Goal: Task Accomplishment & Management: Use online tool/utility

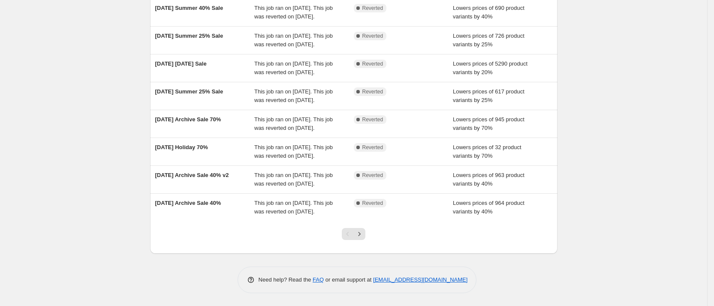
scroll to position [213, 0]
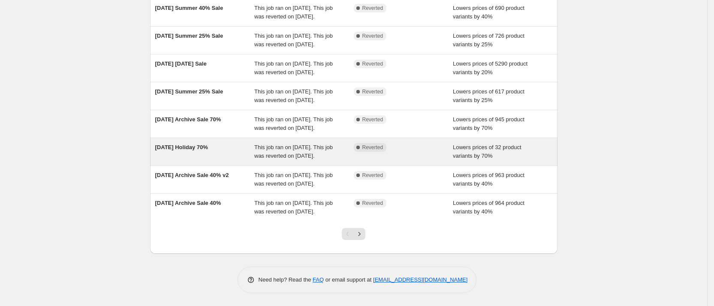
click at [188, 144] on span "[DATE] Holiday 70%" at bounding box center [181, 147] width 53 height 6
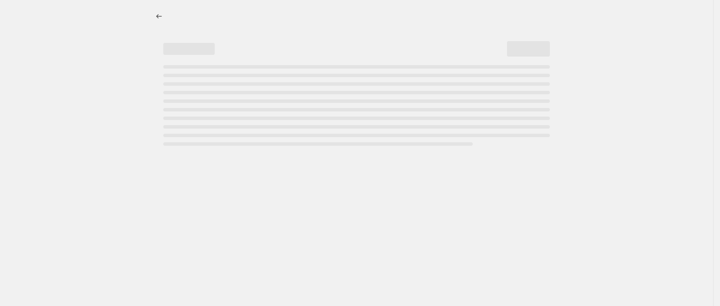
select select "percentage"
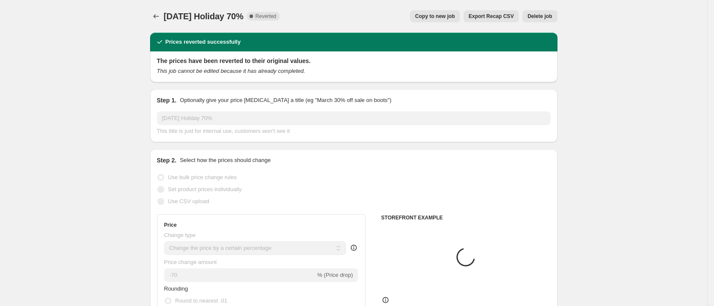
select select "collection"
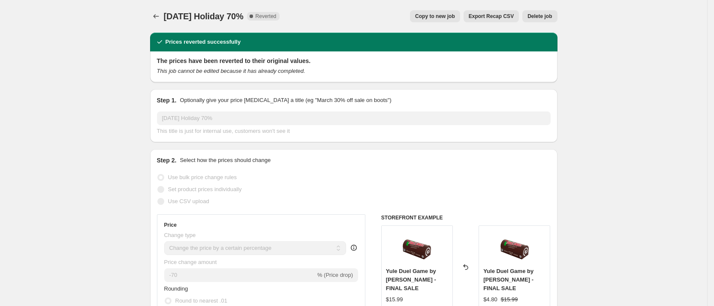
click at [438, 13] on span "Copy to new job" at bounding box center [435, 16] width 40 height 7
select select "percentage"
select select "collection"
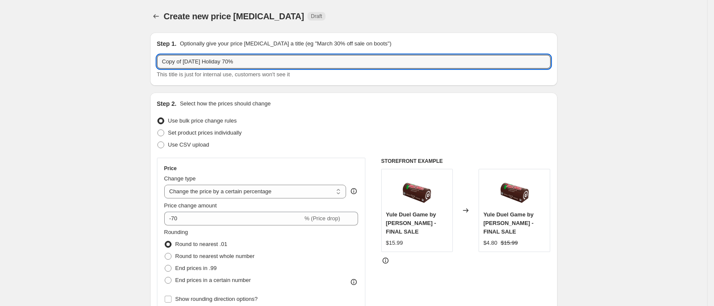
drag, startPoint x: 192, startPoint y: 61, endPoint x: 127, endPoint y: 50, distance: 66.1
click at [207, 61] on input "[DATE] Holiday 70%" at bounding box center [353, 62] width 393 height 14
type input "[DATE] Holiday 50%"
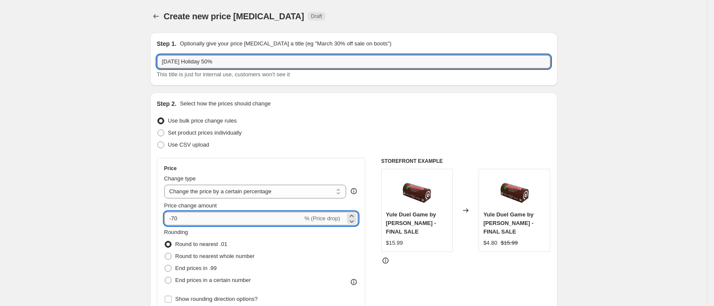
click at [177, 217] on input "-70" at bounding box center [233, 219] width 138 height 14
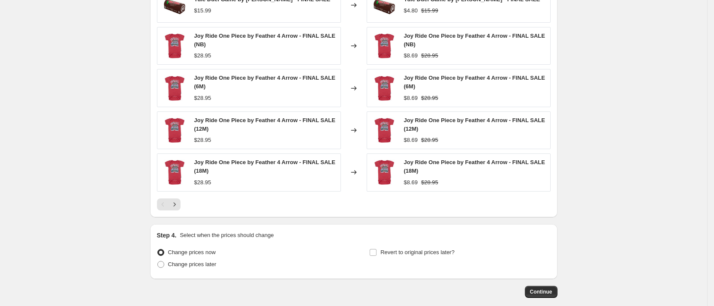
scroll to position [659, 0]
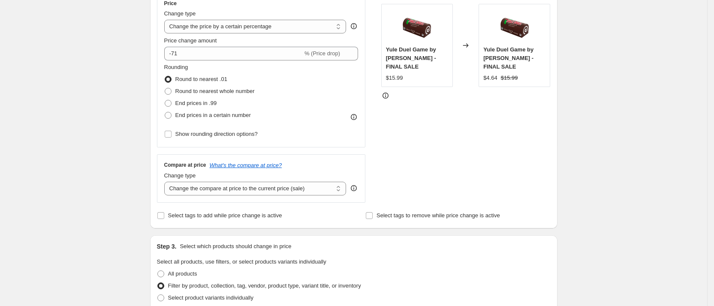
scroll to position [164, 0]
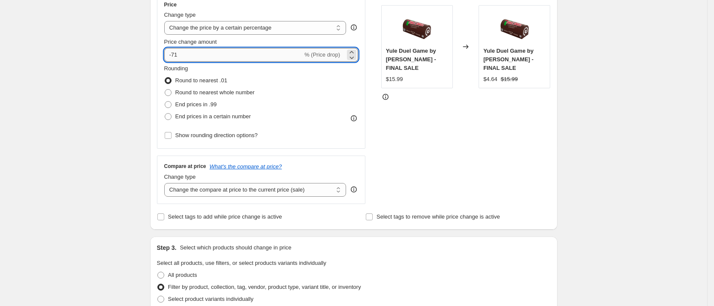
click at [208, 53] on input "-71" at bounding box center [233, 55] width 138 height 14
type input "-7"
type input "-50"
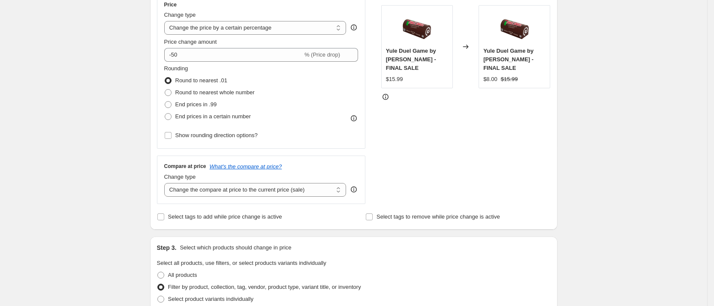
scroll to position [659, 0]
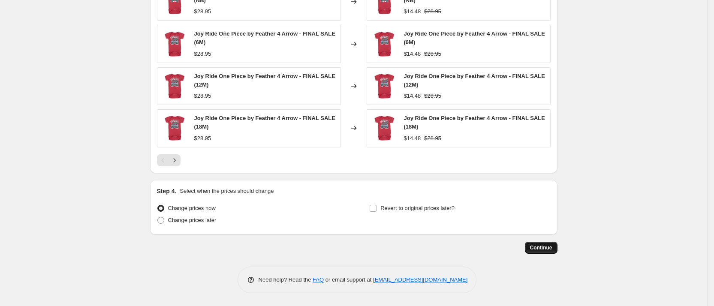
click at [546, 252] on button "Continue" at bounding box center [541, 248] width 33 height 12
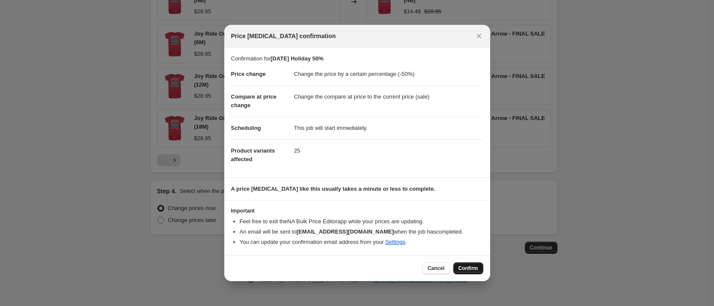
click at [467, 273] on button "Confirm" at bounding box center [468, 268] width 30 height 12
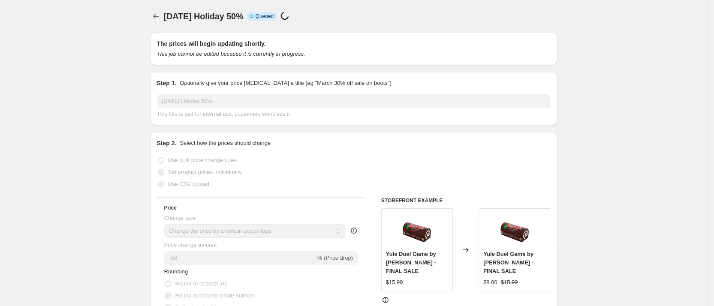
scroll to position [659, 0]
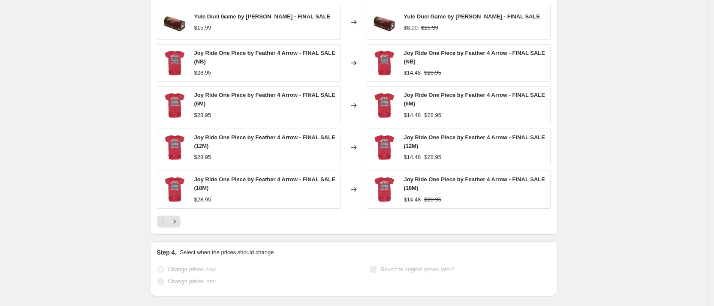
select select "percentage"
select select "collection"
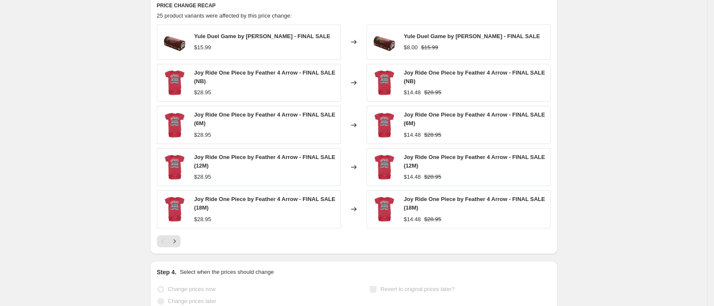
scroll to position [0, 0]
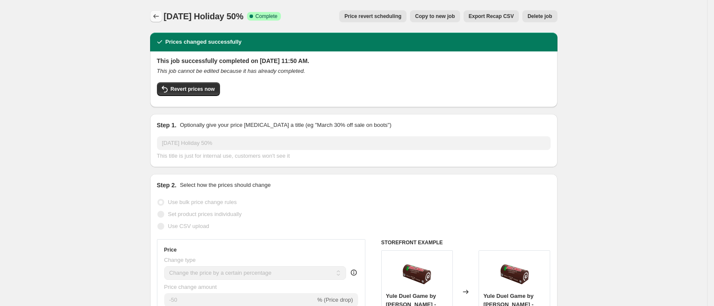
click at [157, 17] on icon "Price change jobs" at bounding box center [156, 16] width 9 height 9
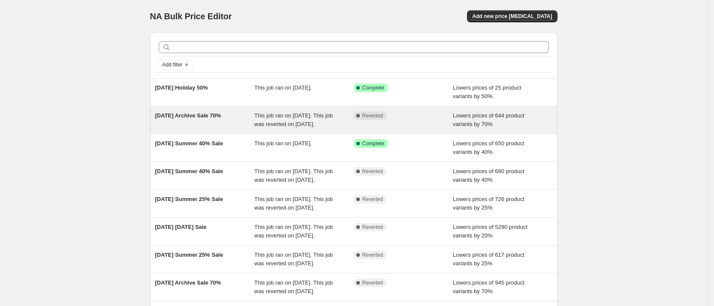
click at [184, 113] on span "[DATE] Archive Sale 70%" at bounding box center [188, 115] width 66 height 6
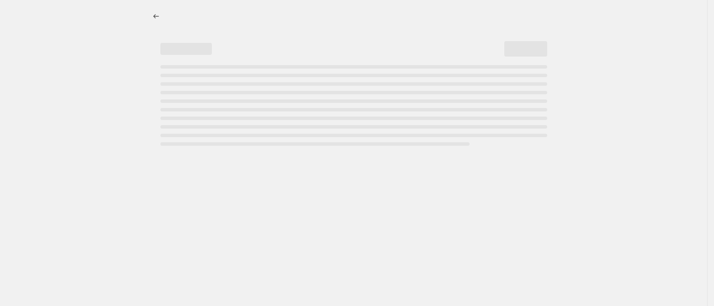
select select "percentage"
select select "collection"
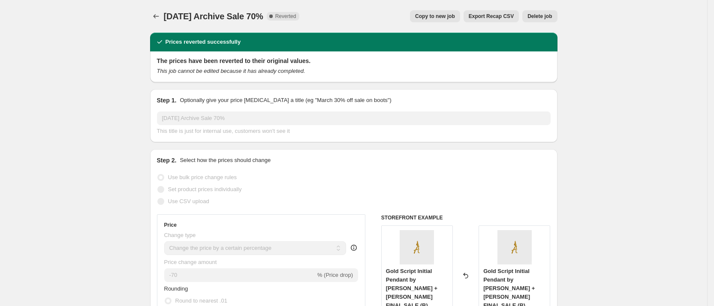
click at [440, 18] on span "Copy to new job" at bounding box center [435, 16] width 40 height 7
select select "percentage"
select select "collection"
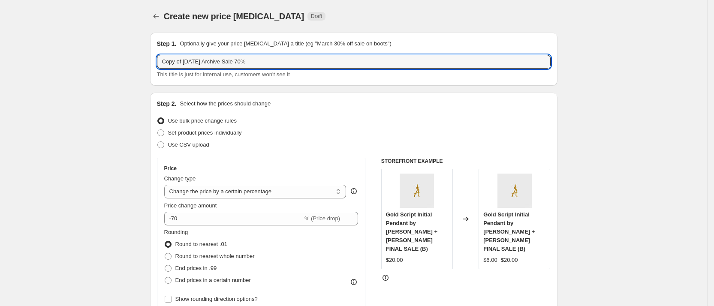
drag, startPoint x: 196, startPoint y: 59, endPoint x: 114, endPoint y: 58, distance: 81.4
click at [216, 63] on input "[DATE] Archive Sale 70%" at bounding box center [353, 62] width 393 height 14
type input "[DATE] Archive Sale 50%"
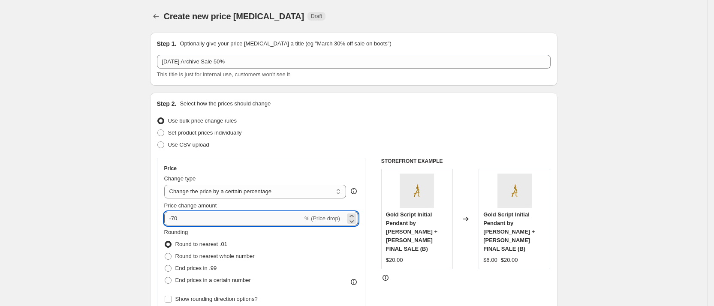
click at [195, 218] on input "-70" at bounding box center [233, 219] width 138 height 14
type input "-7"
type input "-50"
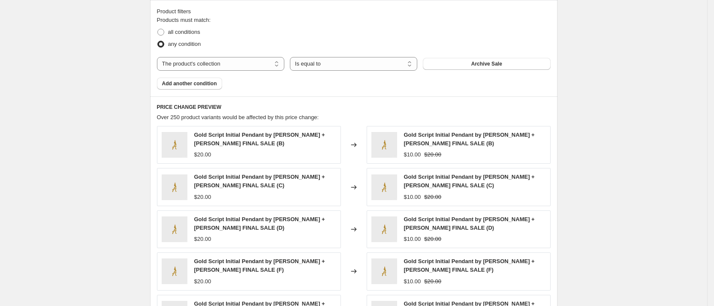
scroll to position [661, 0]
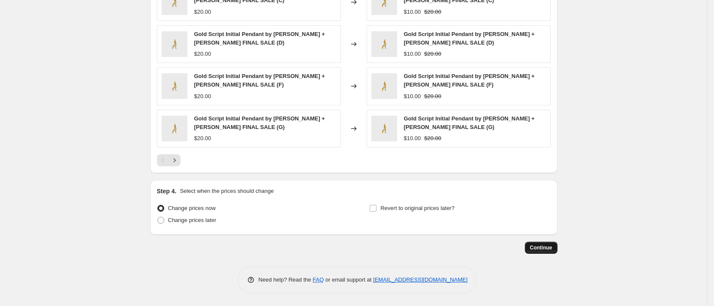
click at [539, 249] on span "Continue" at bounding box center [541, 247] width 22 height 7
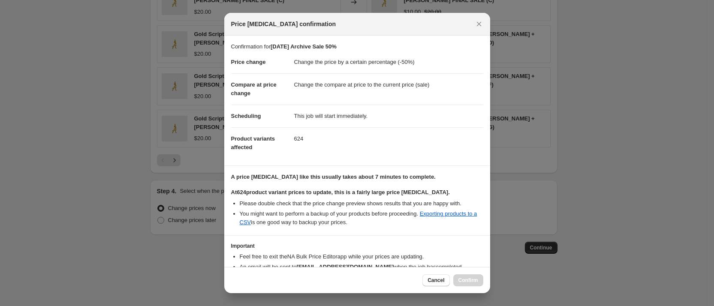
scroll to position [49, 0]
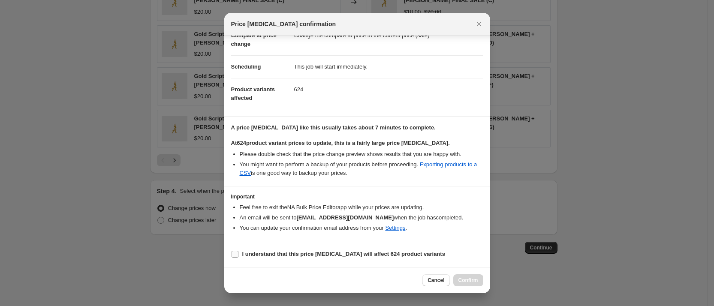
click at [236, 254] on input "I understand that this price [MEDICAL_DATA] will affect 624 product variants" at bounding box center [234, 254] width 7 height 7
checkbox input "true"
click at [473, 278] on span "Confirm" at bounding box center [468, 280] width 20 height 7
